Goal: Task Accomplishment & Management: Use online tool/utility

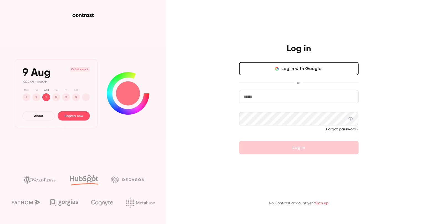
click at [301, 90] on input "email" at bounding box center [298, 96] width 119 height 13
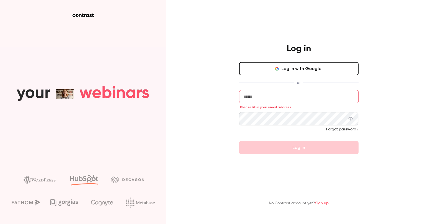
type input "**********"
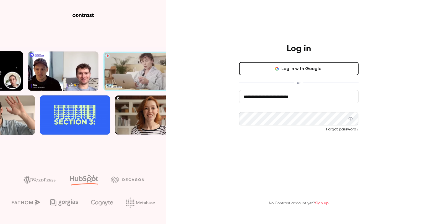
click at [286, 145] on button "Log in" at bounding box center [298, 147] width 119 height 13
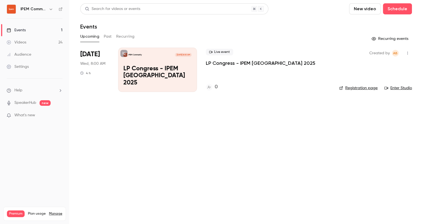
click at [236, 63] on p "LP Congress - IPEM [GEOGRAPHIC_DATA] 2025" at bounding box center [261, 63] width 110 height 7
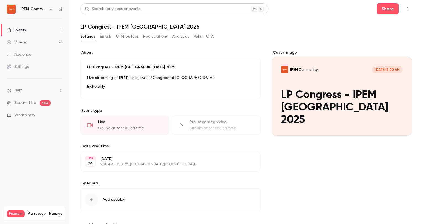
click at [152, 87] on p "Invite only." at bounding box center [170, 86] width 166 height 7
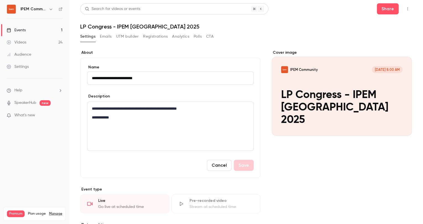
click at [159, 111] on p "**********" at bounding box center [169, 108] width 155 height 7
click at [131, 118] on p "**********" at bounding box center [169, 117] width 155 height 7
click at [95, 115] on p "**********" at bounding box center [169, 117] width 155 height 7
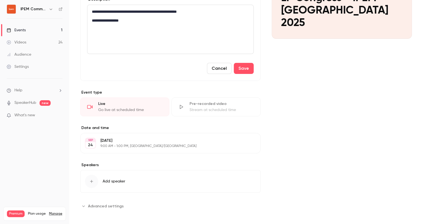
scroll to position [99, 0]
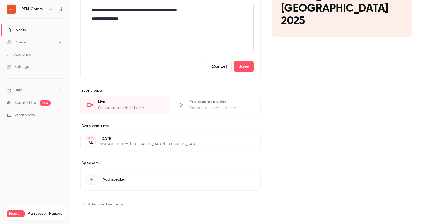
click at [102, 206] on button "Advanced settings" at bounding box center [103, 203] width 47 height 9
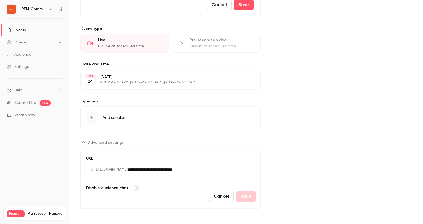
click at [133, 186] on label "Advanced settings" at bounding box center [135, 188] width 9 height 6
click at [134, 186] on span "Advanced settings" at bounding box center [136, 188] width 4 height 4
click at [132, 188] on span "Advanced settings" at bounding box center [133, 188] width 4 height 4
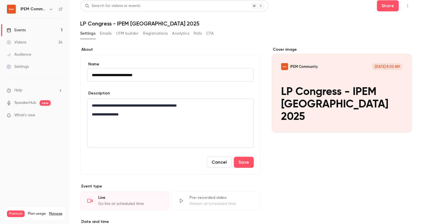
scroll to position [0, 0]
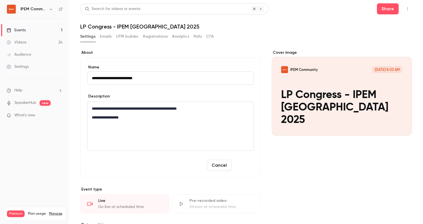
click at [239, 163] on button "Save" at bounding box center [244, 165] width 20 height 11
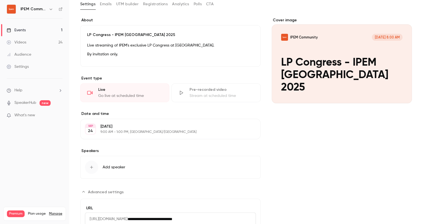
scroll to position [82, 0]
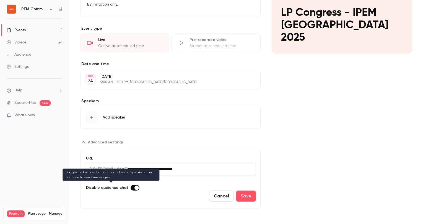
click at [131, 187] on label "Advanced settings" at bounding box center [135, 188] width 9 height 6
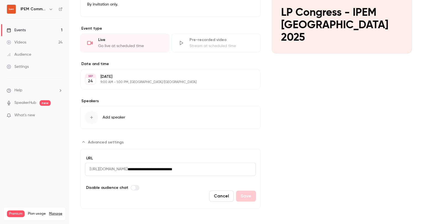
click at [244, 192] on div "Cancel Save" at bounding box center [170, 195] width 171 height 11
click at [221, 195] on button "Cancel" at bounding box center [221, 195] width 25 height 11
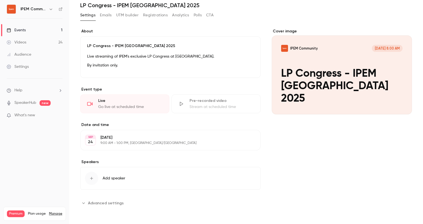
scroll to position [20, 0]
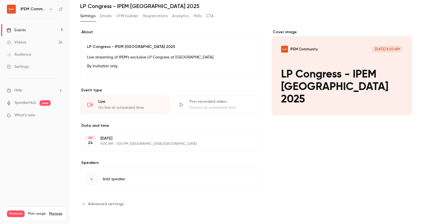
click at [113, 12] on div "Settings Emails UTM builder Registrations Analytics Polls CTA" at bounding box center [146, 16] width 133 height 9
click at [108, 17] on button "Emails" at bounding box center [106, 16] width 12 height 9
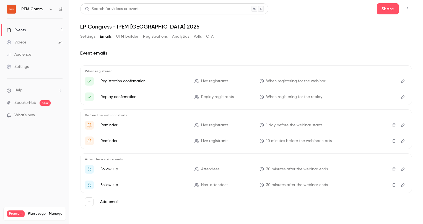
click at [398, 83] on button "Edit" at bounding box center [402, 81] width 9 height 9
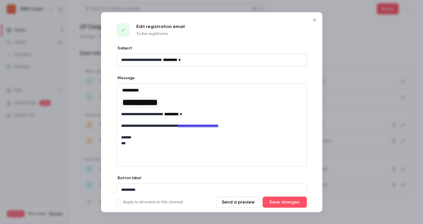
click at [314, 21] on icon "Close" at bounding box center [314, 20] width 7 height 4
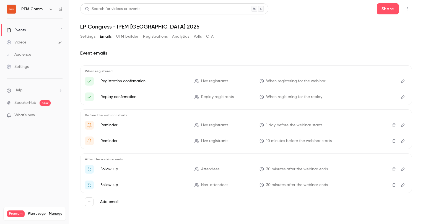
click at [400, 98] on icon "Edit" at bounding box center [402, 97] width 4 height 4
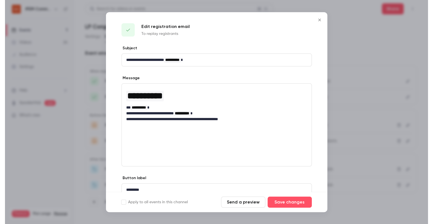
scroll to position [24, 0]
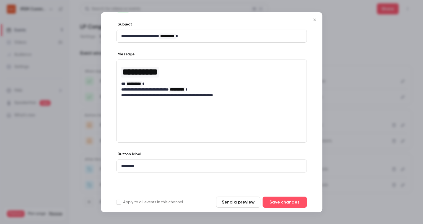
click at [313, 21] on icon "Close" at bounding box center [314, 20] width 7 height 4
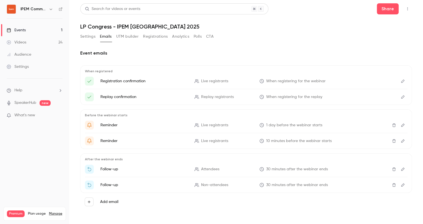
click at [121, 38] on button "UTM builder" at bounding box center [127, 36] width 22 height 9
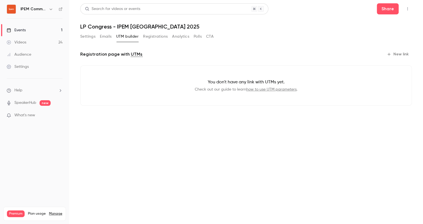
click at [402, 55] on button "New link" at bounding box center [397, 54] width 27 height 9
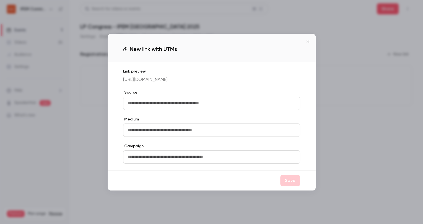
click at [184, 102] on input "text" at bounding box center [211, 103] width 177 height 13
click at [173, 135] on input "text" at bounding box center [211, 129] width 177 height 13
click at [167, 109] on input "*****" at bounding box center [211, 103] width 177 height 13
type input "*********"
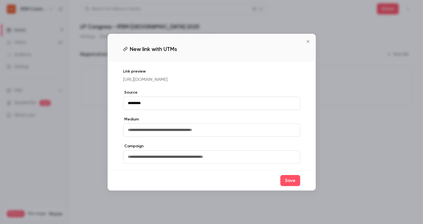
click at [156, 131] on input "text" at bounding box center [211, 129] width 177 height 13
type input "*****"
click at [151, 156] on input "text" at bounding box center [211, 156] width 177 height 13
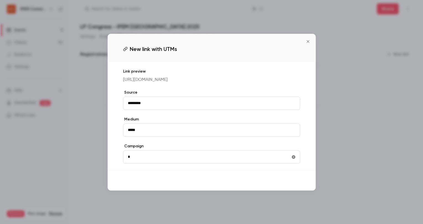
type input "*"
click at [290, 183] on button "Save" at bounding box center [290, 180] width 20 height 11
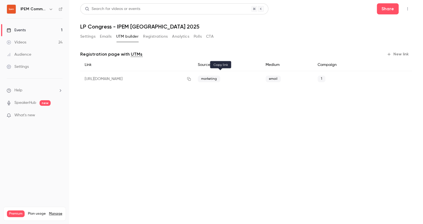
click at [191, 78] on icon "button" at bounding box center [189, 79] width 4 height 4
